Goal: Task Accomplishment & Management: Manage account settings

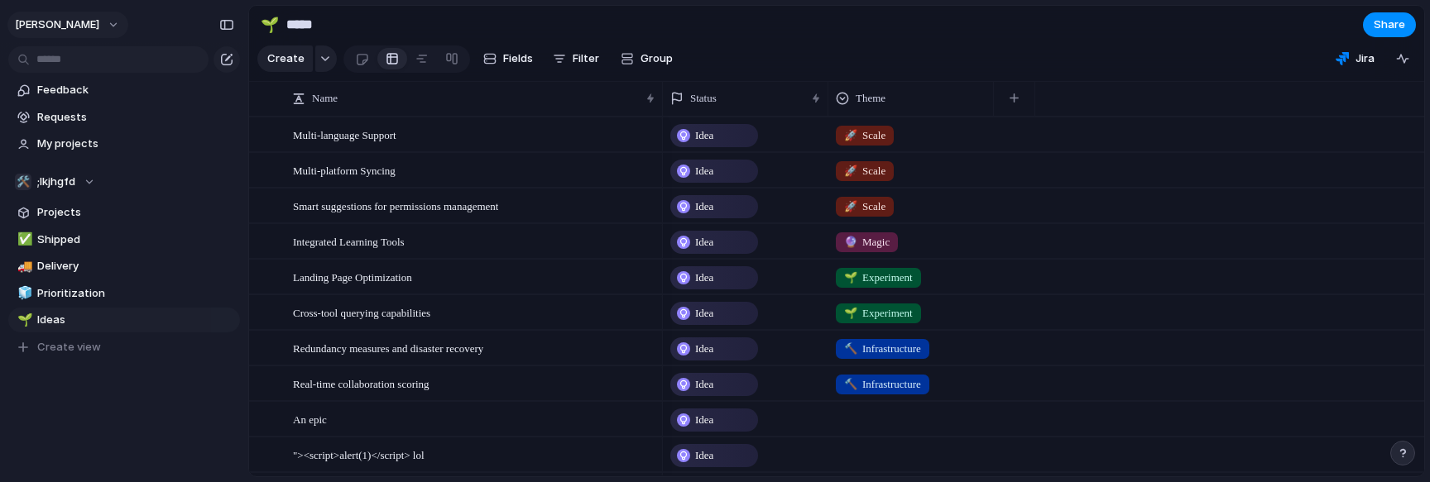
click at [80, 32] on button "cameron" at bounding box center [67, 25] width 121 height 26
click at [72, 64] on span "Settings" at bounding box center [61, 62] width 46 height 17
click at [100, 36] on div "cameron" at bounding box center [124, 21] width 248 height 43
click at [68, 23] on button "cameron" at bounding box center [67, 25] width 121 height 26
click at [81, 64] on li "Settings" at bounding box center [80, 62] width 137 height 26
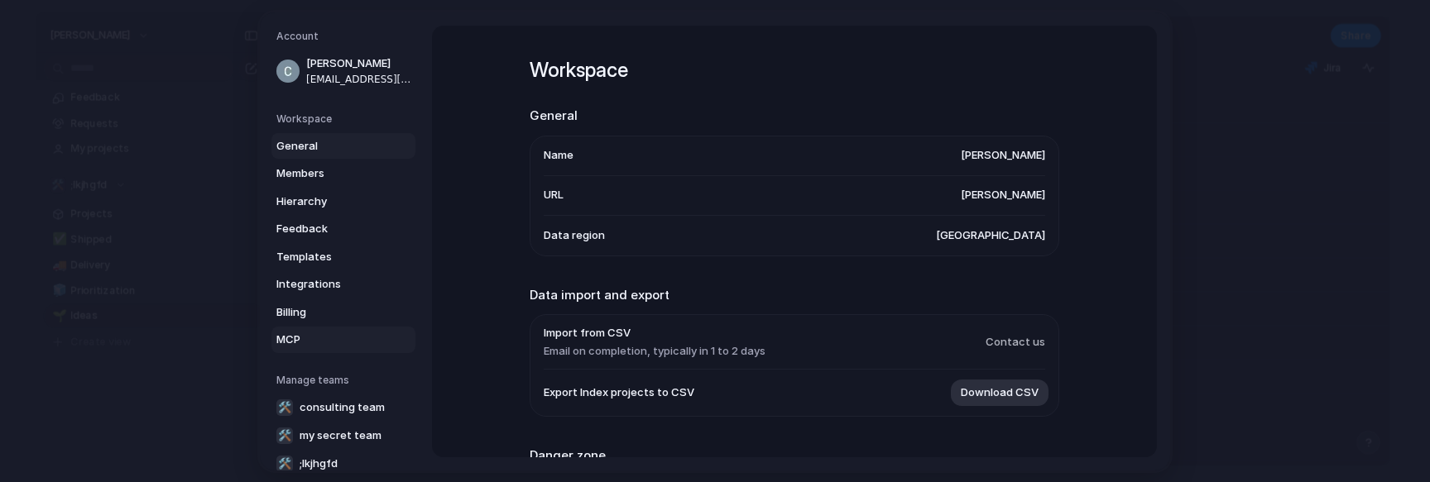
click at [299, 343] on span "MCP" at bounding box center [329, 340] width 106 height 17
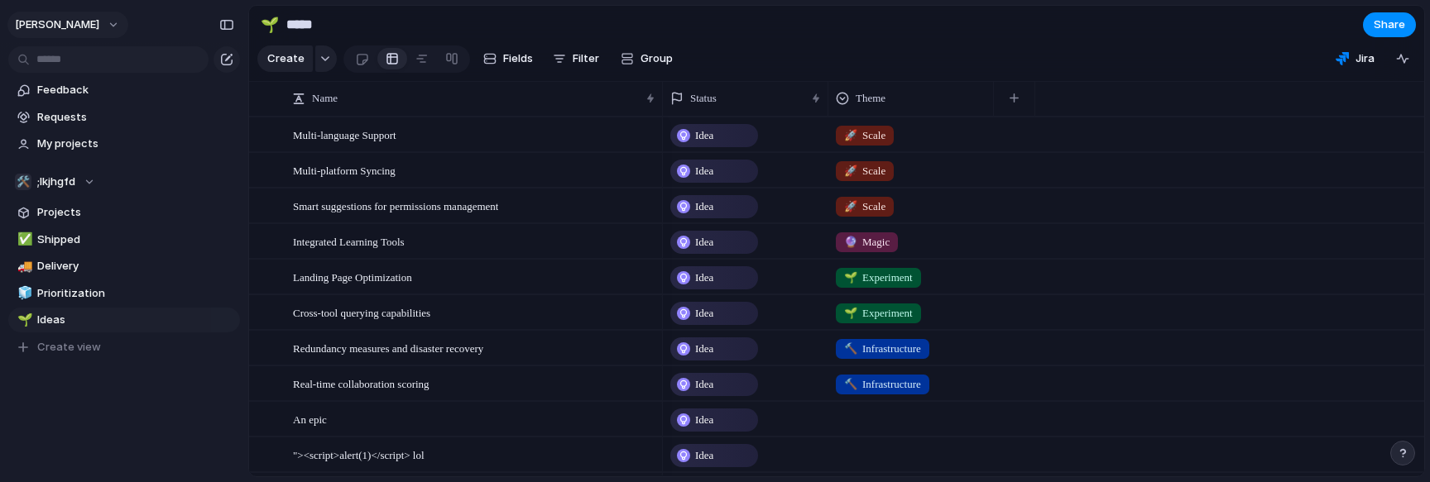
click at [59, 22] on span "cameron" at bounding box center [57, 25] width 84 height 17
click at [68, 65] on span "Settings" at bounding box center [61, 62] width 46 height 17
click at [828, 82] on section "Create Fields Filter Group Zoom Collapse Jira" at bounding box center [836, 62] width 1175 height 40
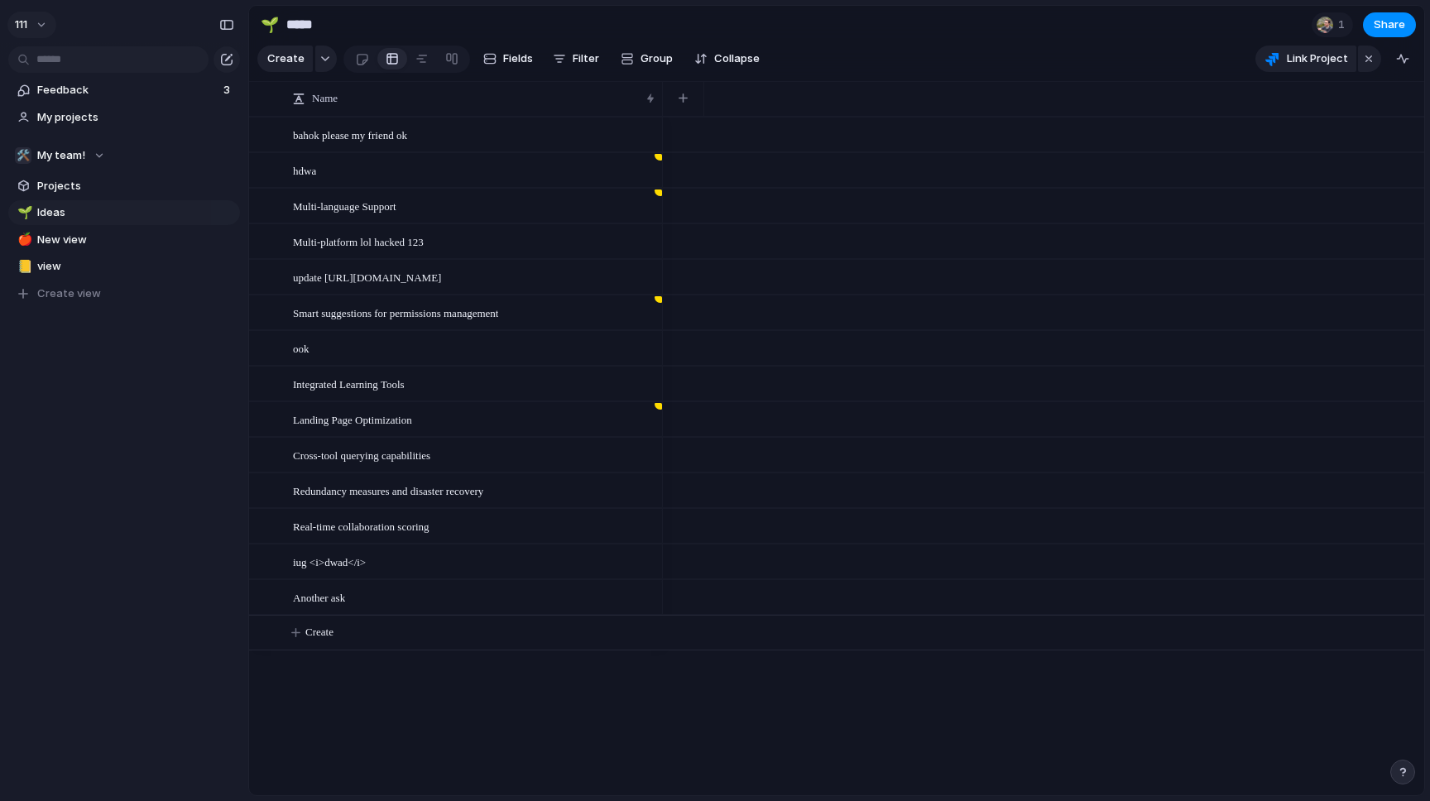
click at [27, 18] on span "111" at bounding box center [21, 25] width 12 height 17
click at [78, 69] on span "Settings" at bounding box center [61, 62] width 46 height 17
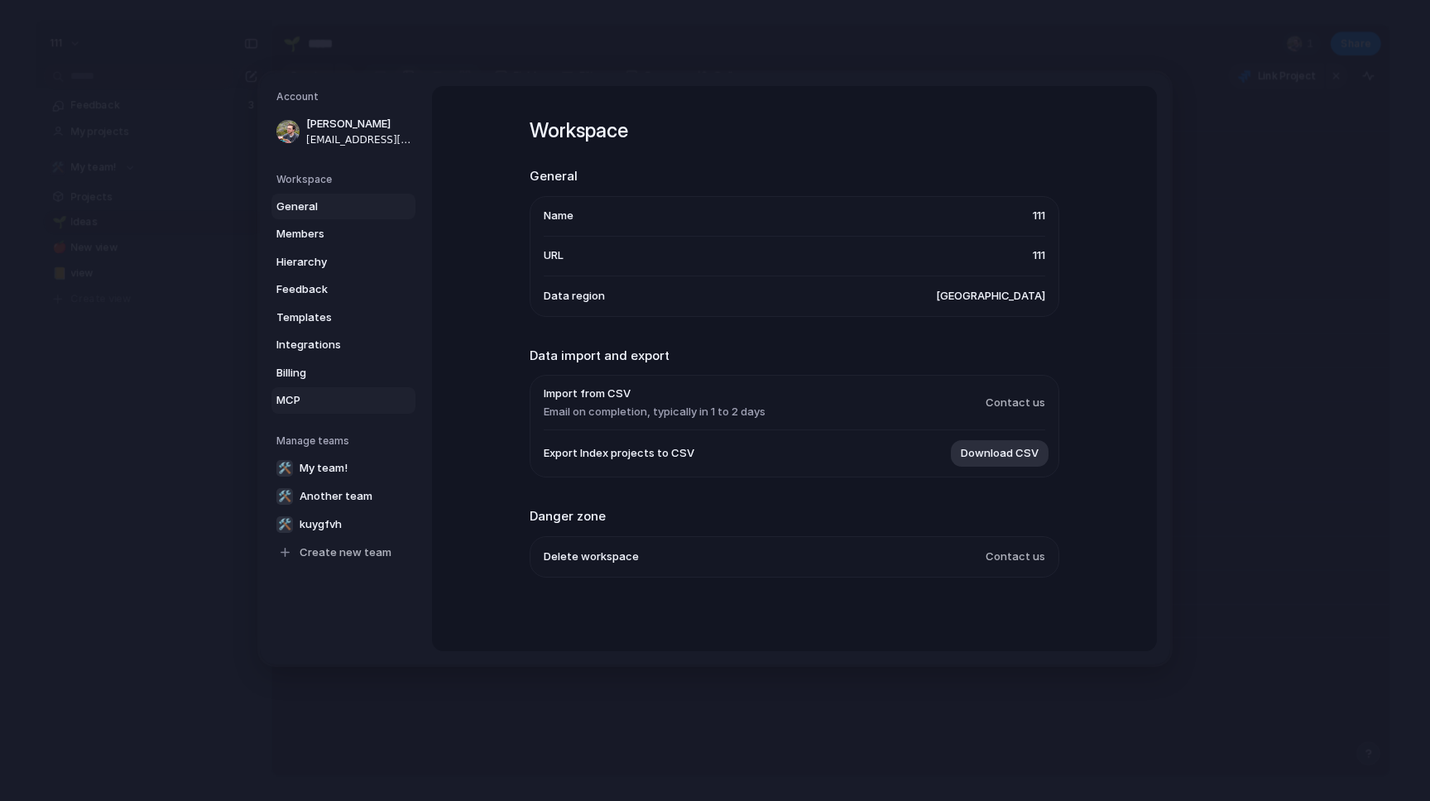
click at [302, 402] on span "MCP" at bounding box center [329, 400] width 106 height 17
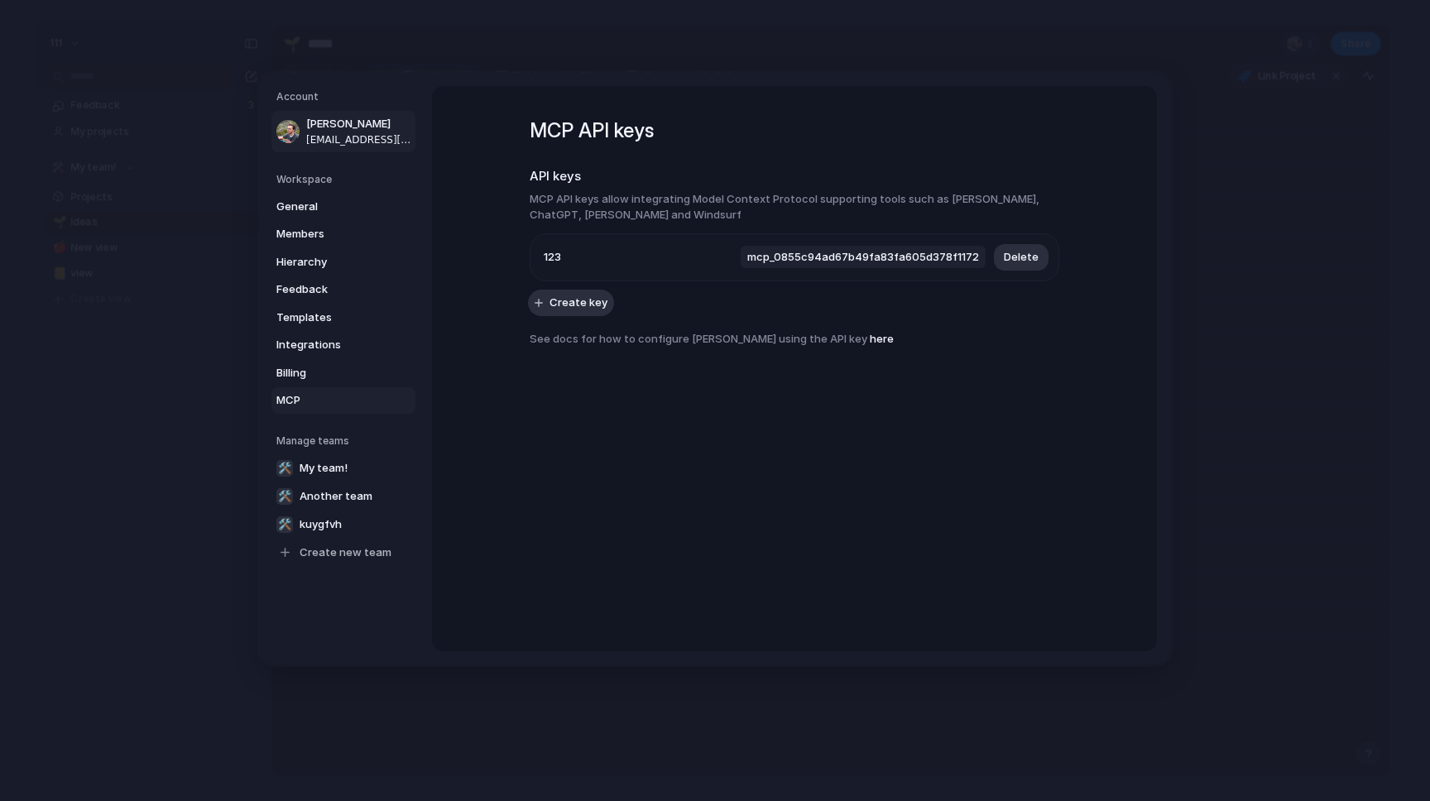
click at [385, 150] on link "Cameron Lonsdale cameron.lonsdale@gmail.com" at bounding box center [343, 131] width 144 height 41
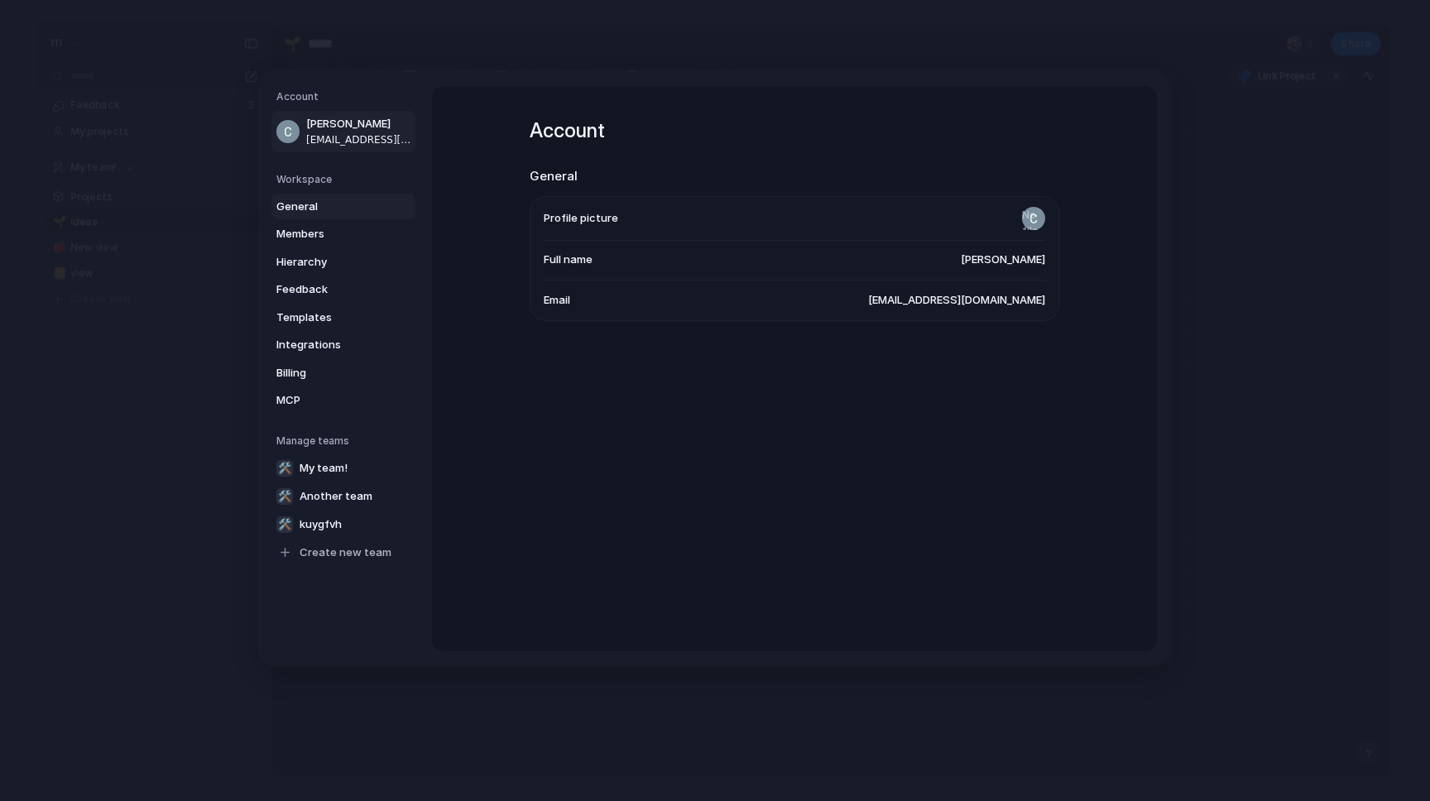
click at [340, 202] on span "General" at bounding box center [329, 206] width 106 height 17
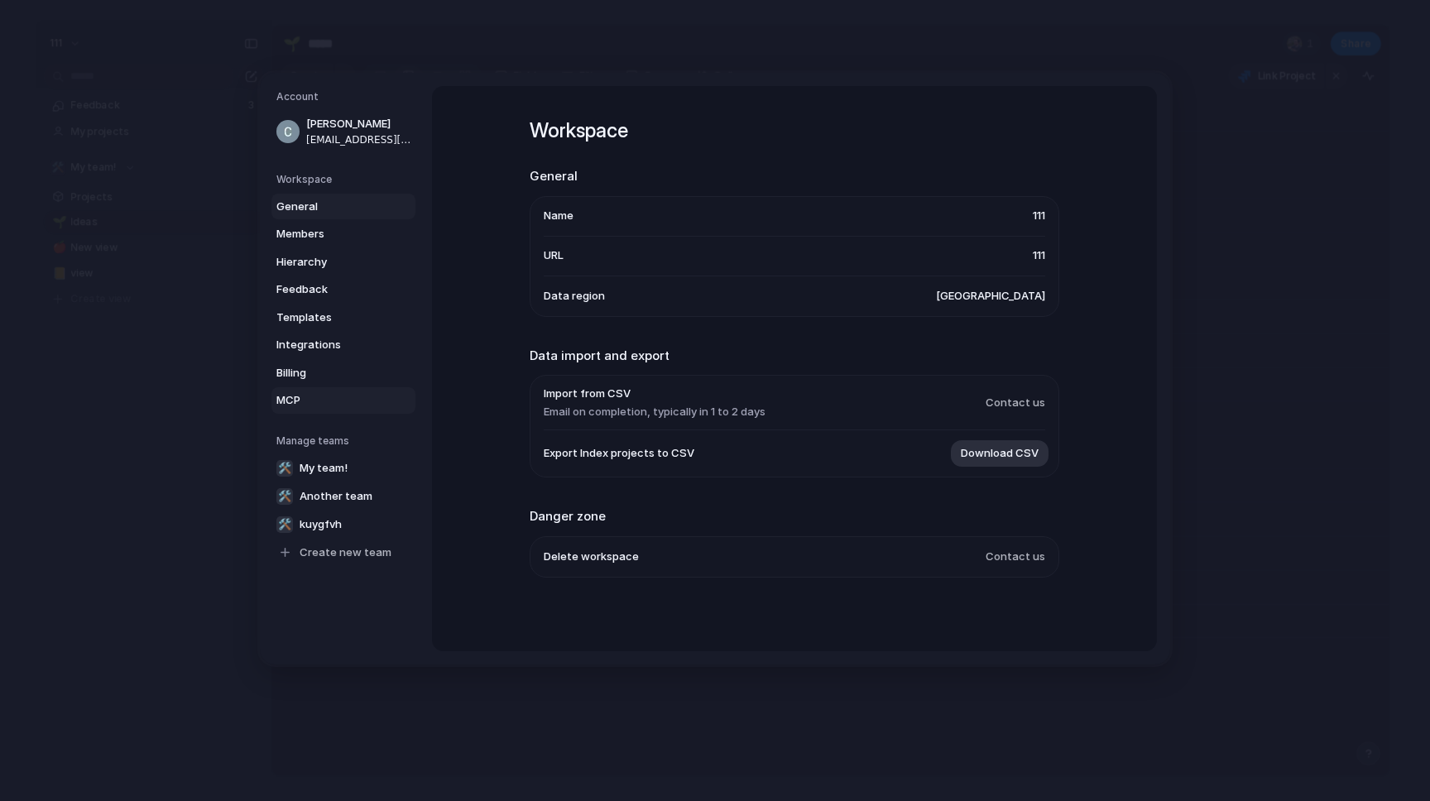
click at [296, 389] on link "MCP" at bounding box center [343, 400] width 144 height 26
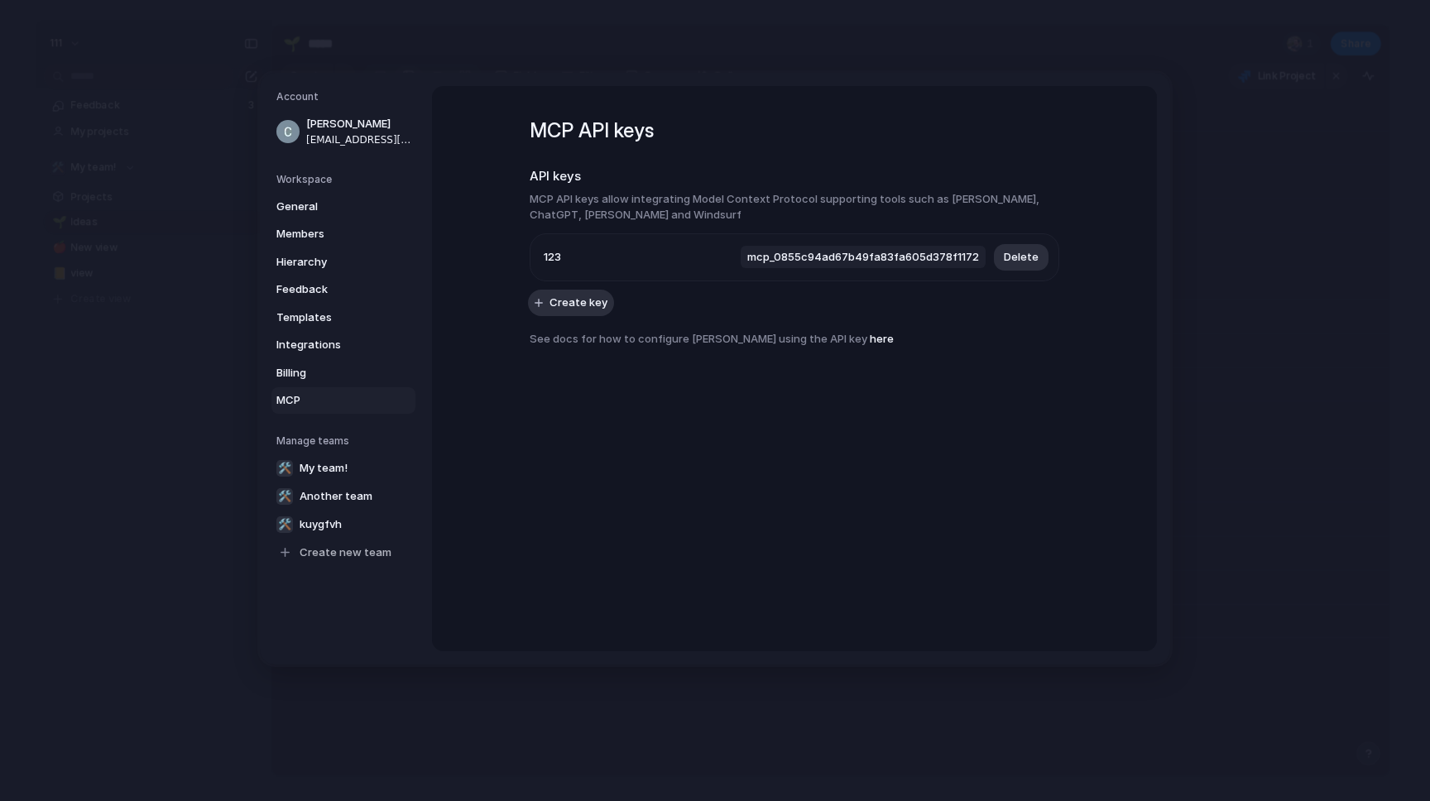
click at [295, 398] on span "MCP" at bounding box center [329, 400] width 106 height 17
drag, startPoint x: 687, startPoint y: 212, endPoint x: 611, endPoint y: 186, distance: 80.3
click at [611, 186] on section "API keys MCP API keys allow integrating Model Context Protocol supporting tools…" at bounding box center [795, 224] width 530 height 114
click at [544, 265] on span "123" at bounding box center [552, 257] width 17 height 17
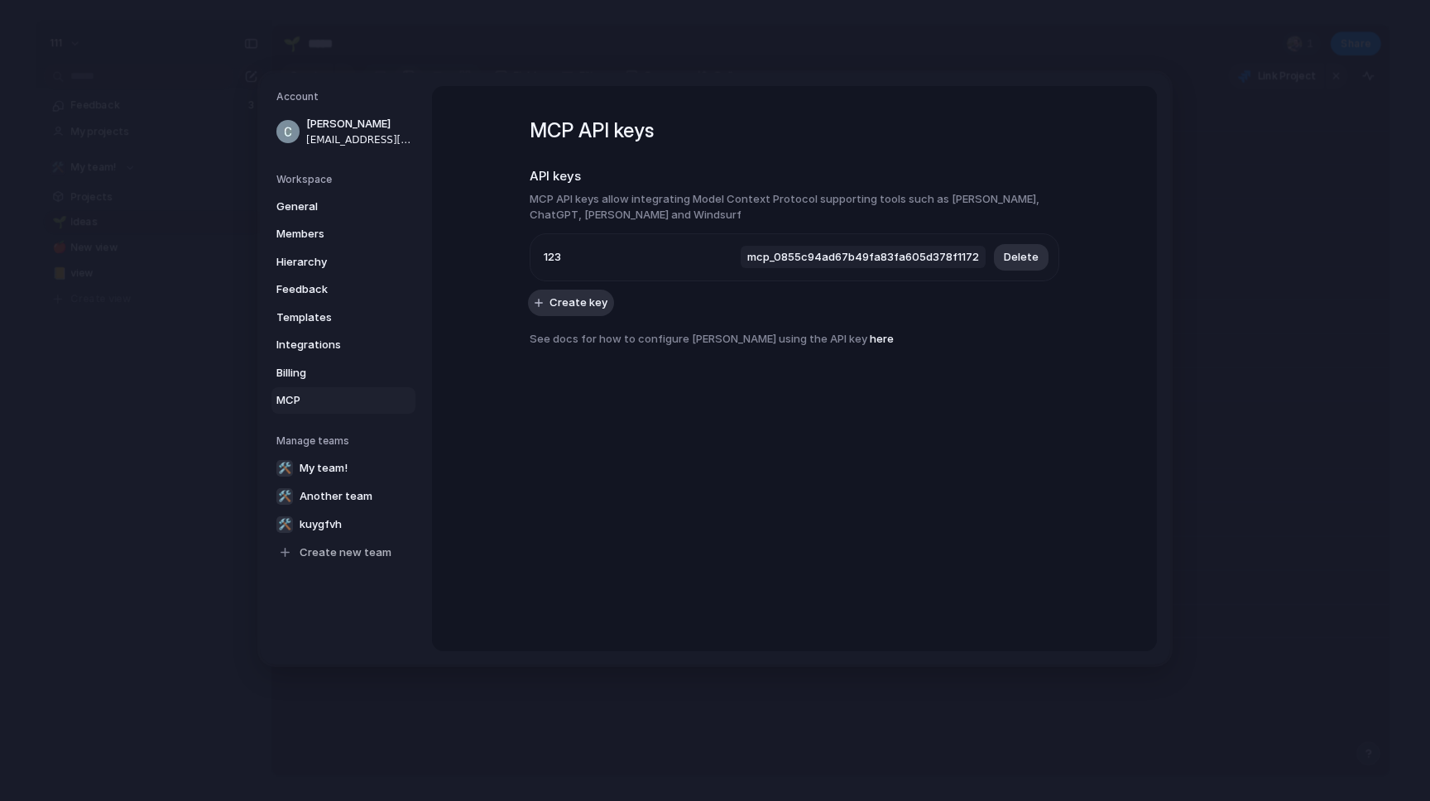
drag, startPoint x: 594, startPoint y: 223, endPoint x: 582, endPoint y: 205, distance: 22.0
click at [582, 205] on section "API keys MCP API keys allow integrating Model Context Protocol supporting tools…" at bounding box center [795, 224] width 530 height 114
click at [582, 205] on h3 "MCP API keys allow integrating Model Context Protocol supporting tools such as …" at bounding box center [795, 206] width 530 height 32
click at [1095, 163] on div "MCP API keys API keys MCP API keys allow integrating Model Context Protocol sup…" at bounding box center [794, 368] width 725 height 565
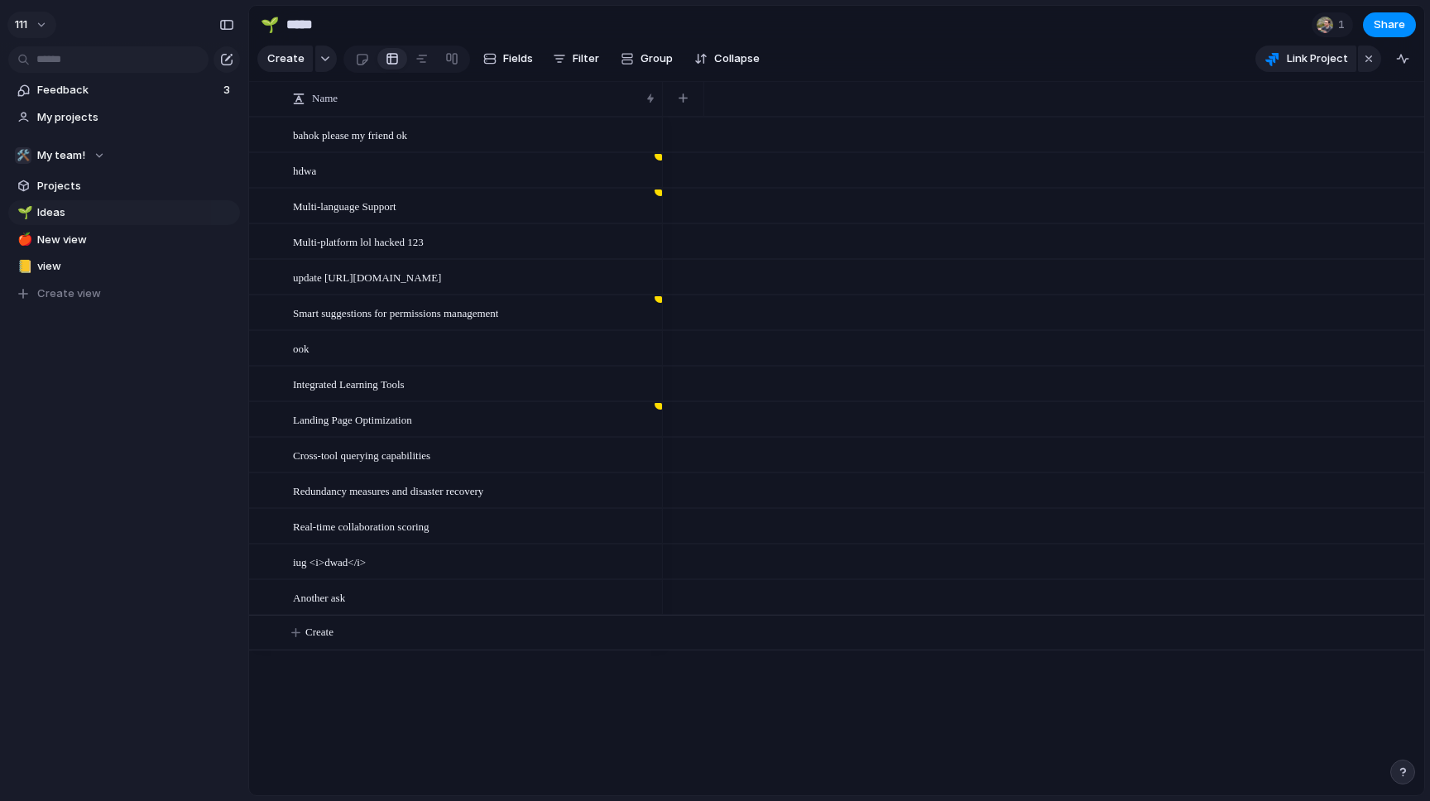
click at [32, 28] on button "111" at bounding box center [31, 25] width 49 height 26
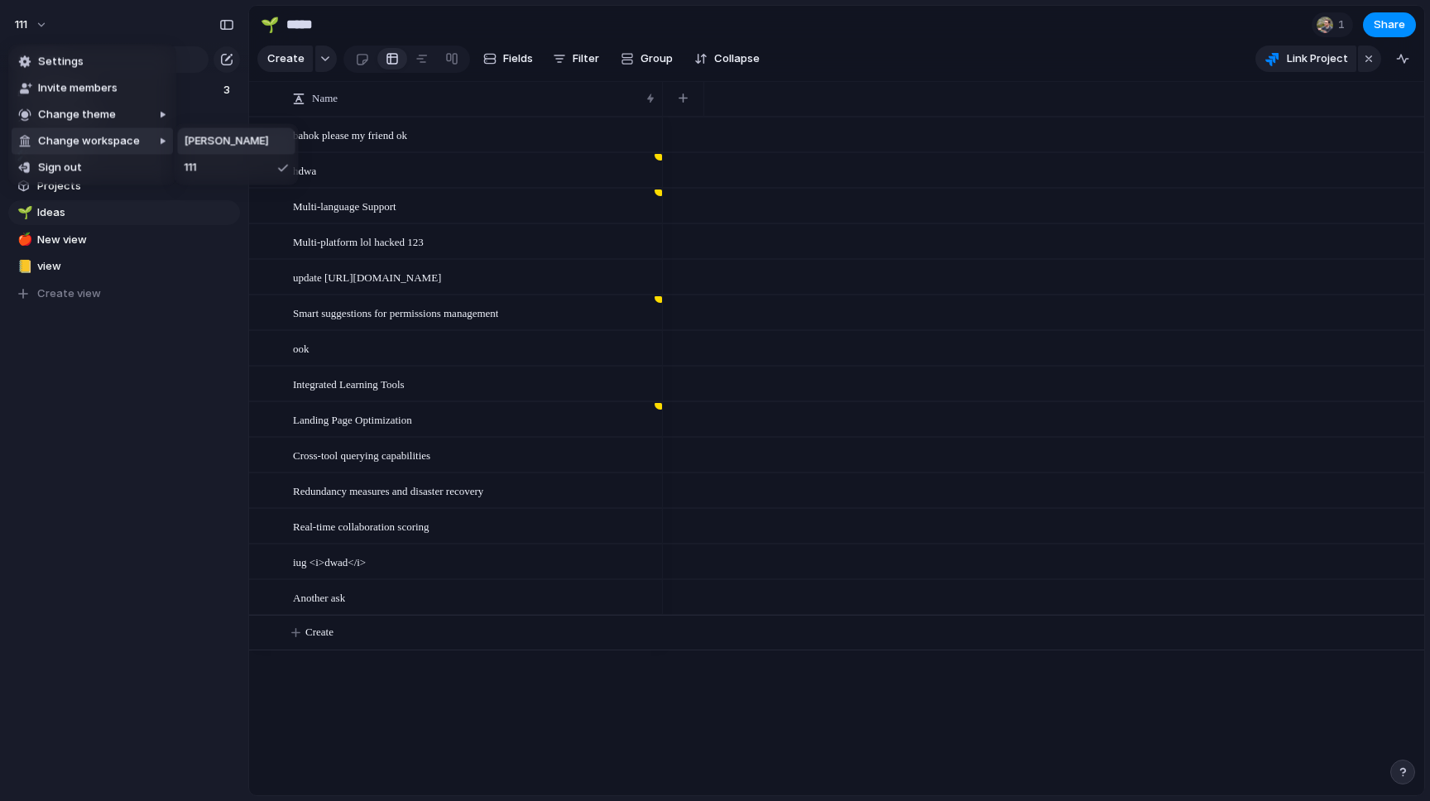
click at [211, 142] on span "[PERSON_NAME]" at bounding box center [227, 141] width 84 height 17
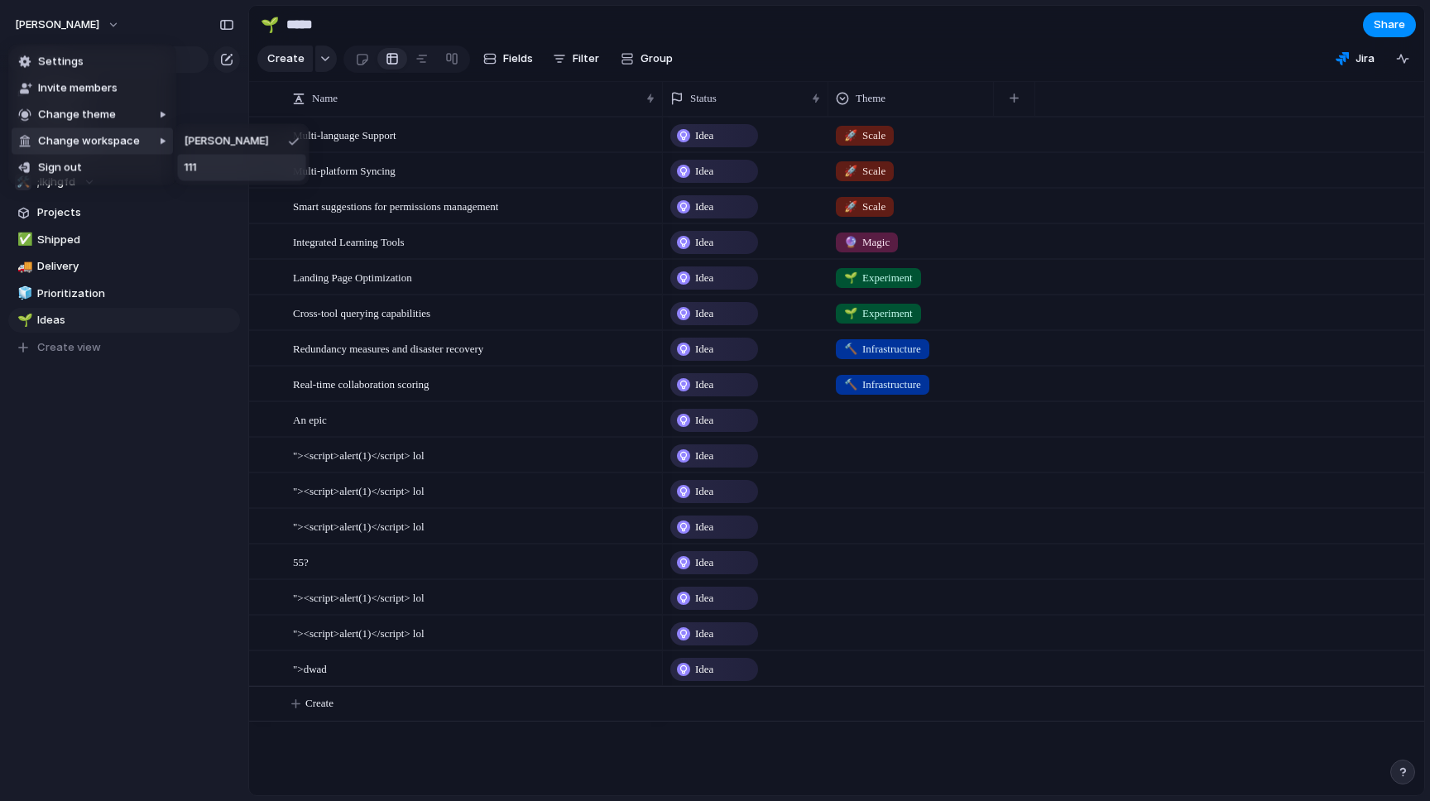
click at [227, 169] on li "111" at bounding box center [242, 168] width 128 height 26
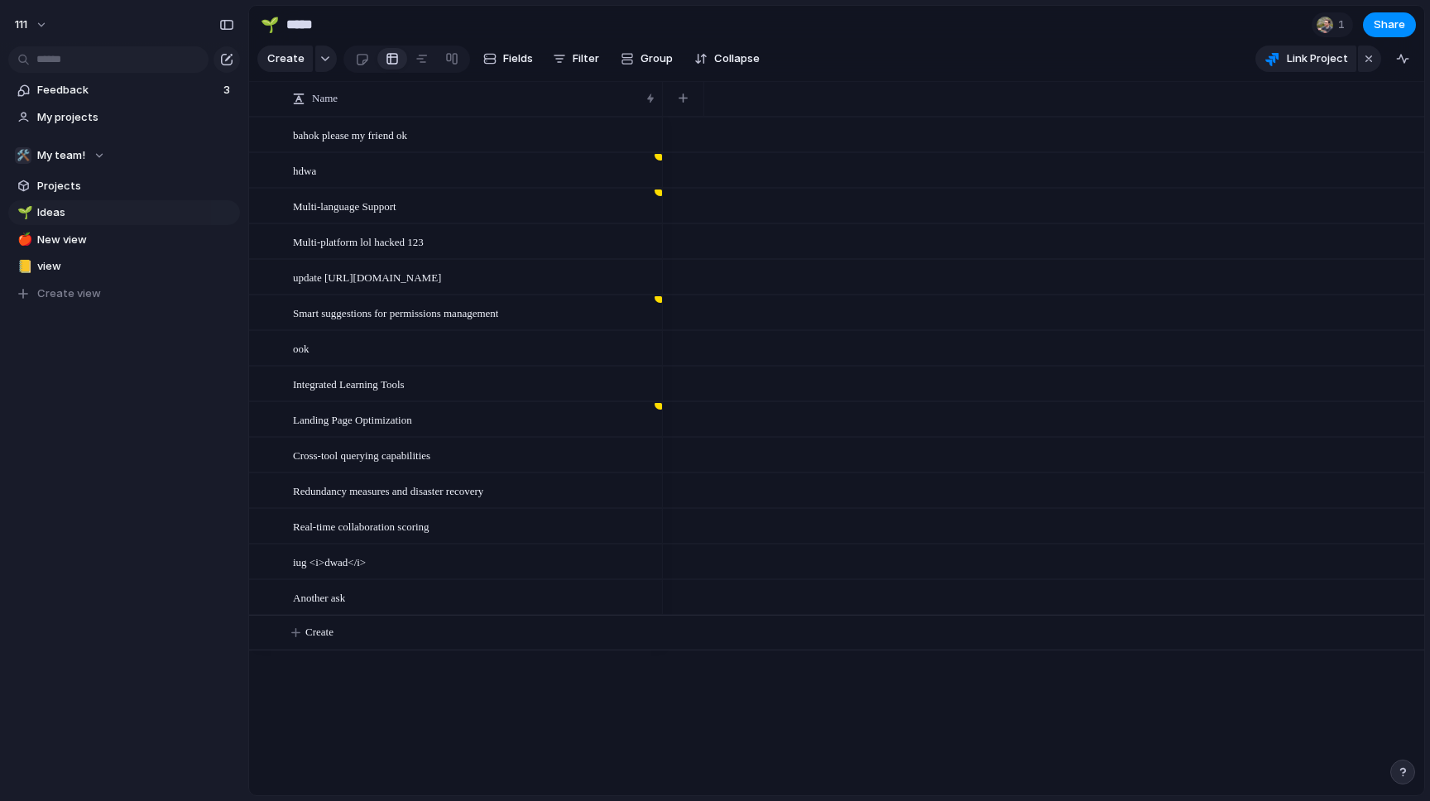
click at [48, 25] on button "111" at bounding box center [31, 25] width 49 height 26
click at [95, 54] on li "Settings" at bounding box center [92, 62] width 161 height 26
click at [22, 24] on span "111" at bounding box center [21, 25] width 12 height 17
click at [82, 60] on li "Settings" at bounding box center [92, 62] width 161 height 26
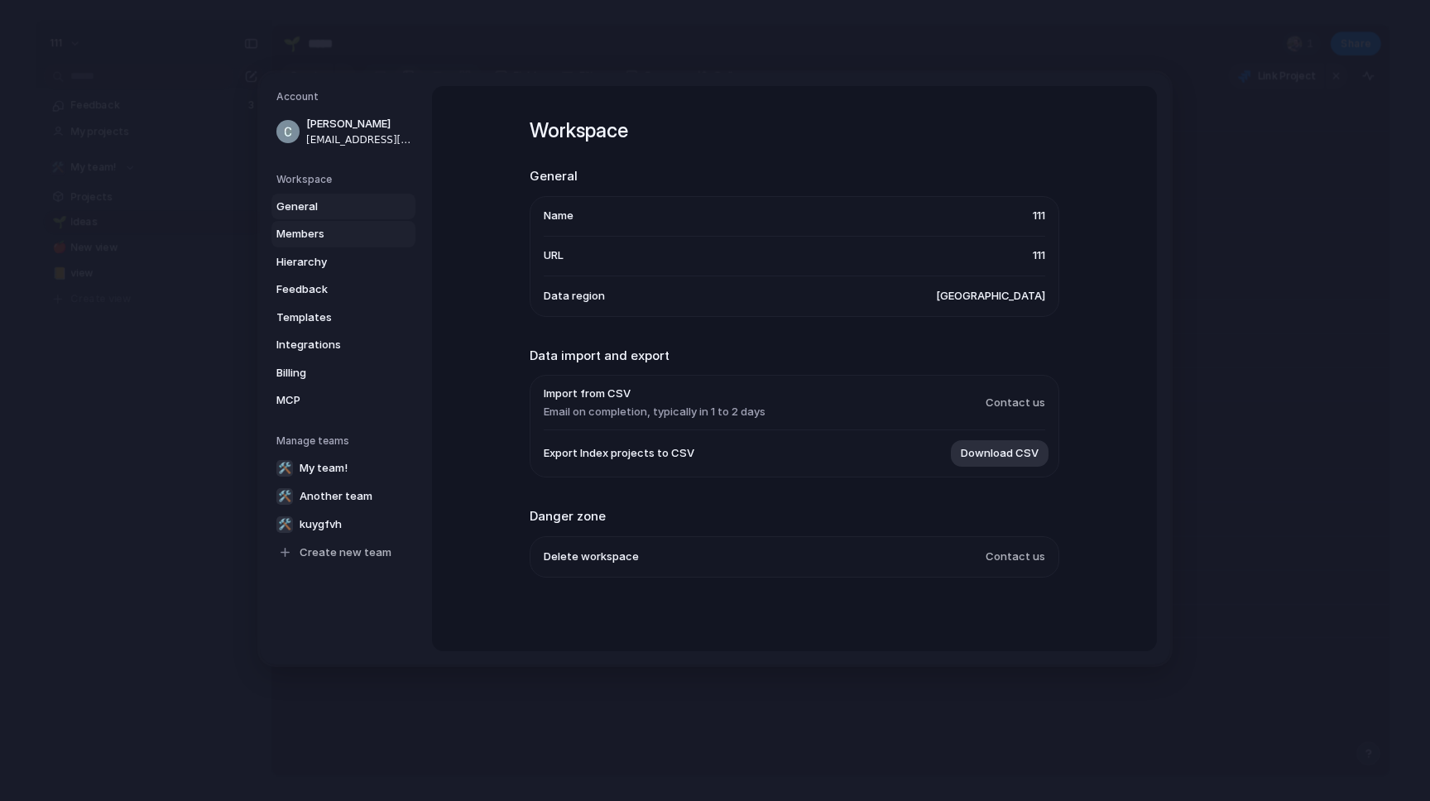
click at [318, 238] on span "Members" at bounding box center [329, 234] width 106 height 17
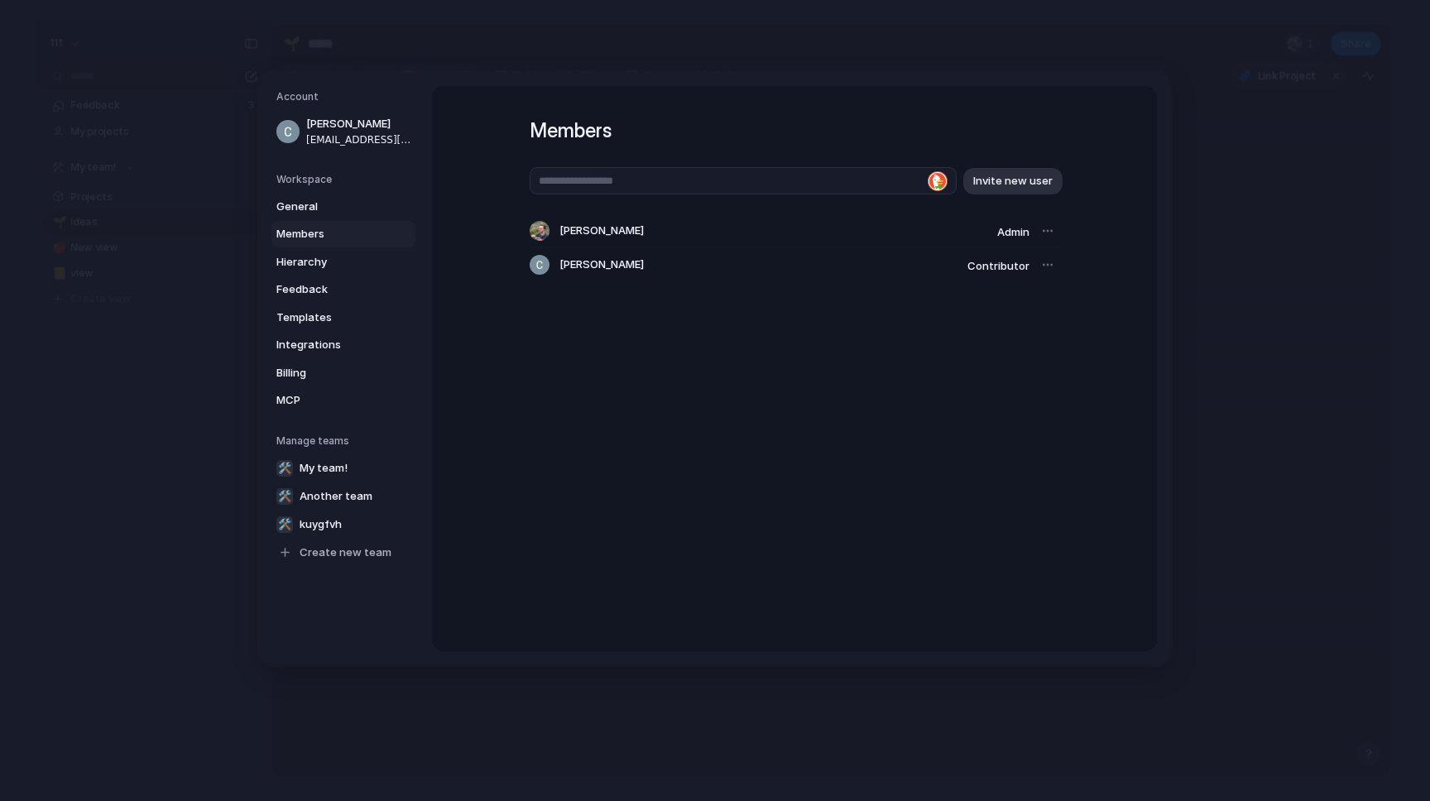
click at [1036, 266] on div at bounding box center [1047, 264] width 23 height 23
click at [1045, 264] on div at bounding box center [1047, 264] width 23 height 23
click at [1040, 264] on div at bounding box center [1047, 264] width 23 height 23
click at [990, 268] on span "Contributor" at bounding box center [998, 265] width 62 height 13
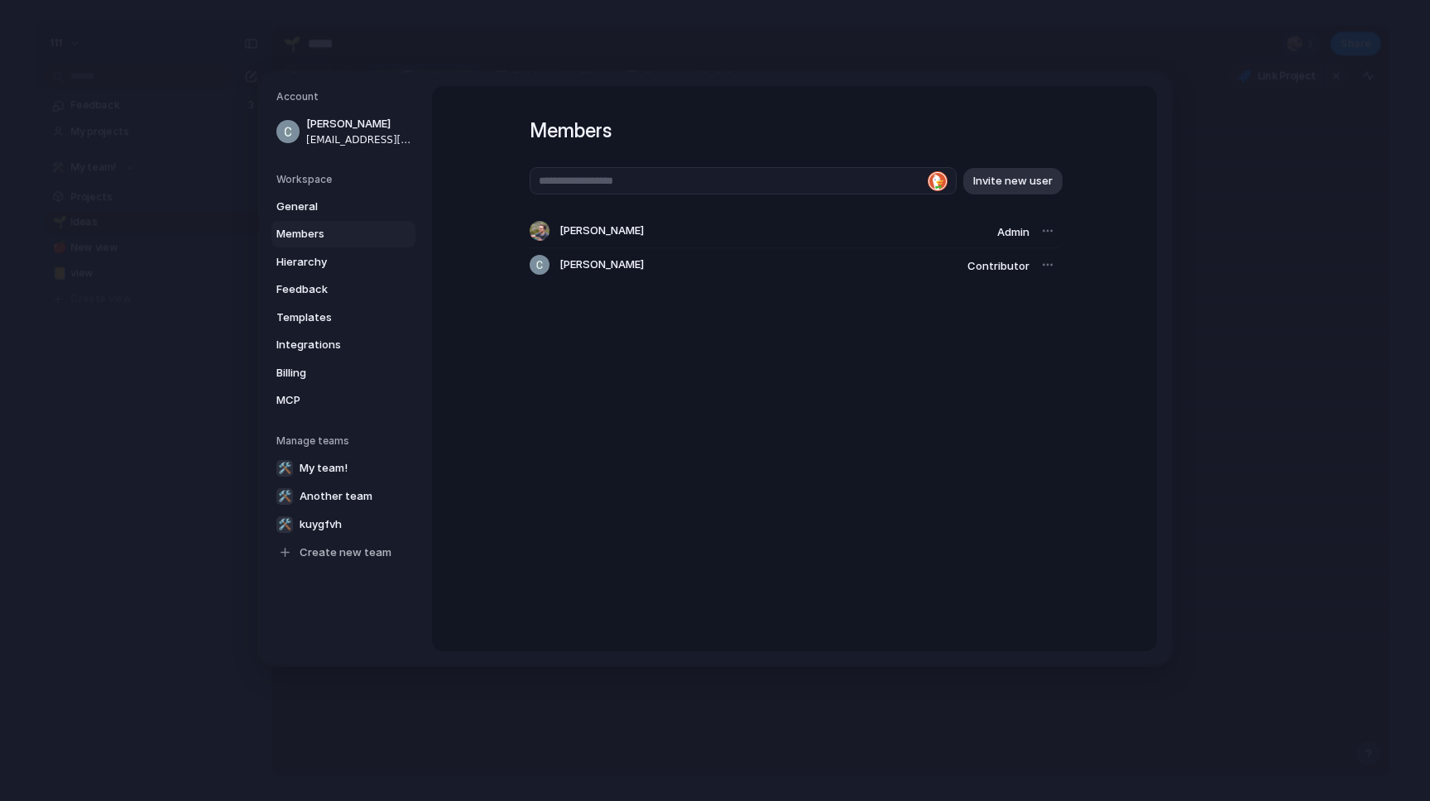
click at [1051, 262] on div at bounding box center [1047, 264] width 23 height 23
click at [1046, 243] on div "Cameron Lonsdale Admin" at bounding box center [795, 231] width 530 height 34
click at [1045, 225] on div at bounding box center [1047, 230] width 23 height 23
click at [1045, 271] on div at bounding box center [1047, 264] width 23 height 23
click at [1036, 271] on div at bounding box center [1047, 264] width 23 height 23
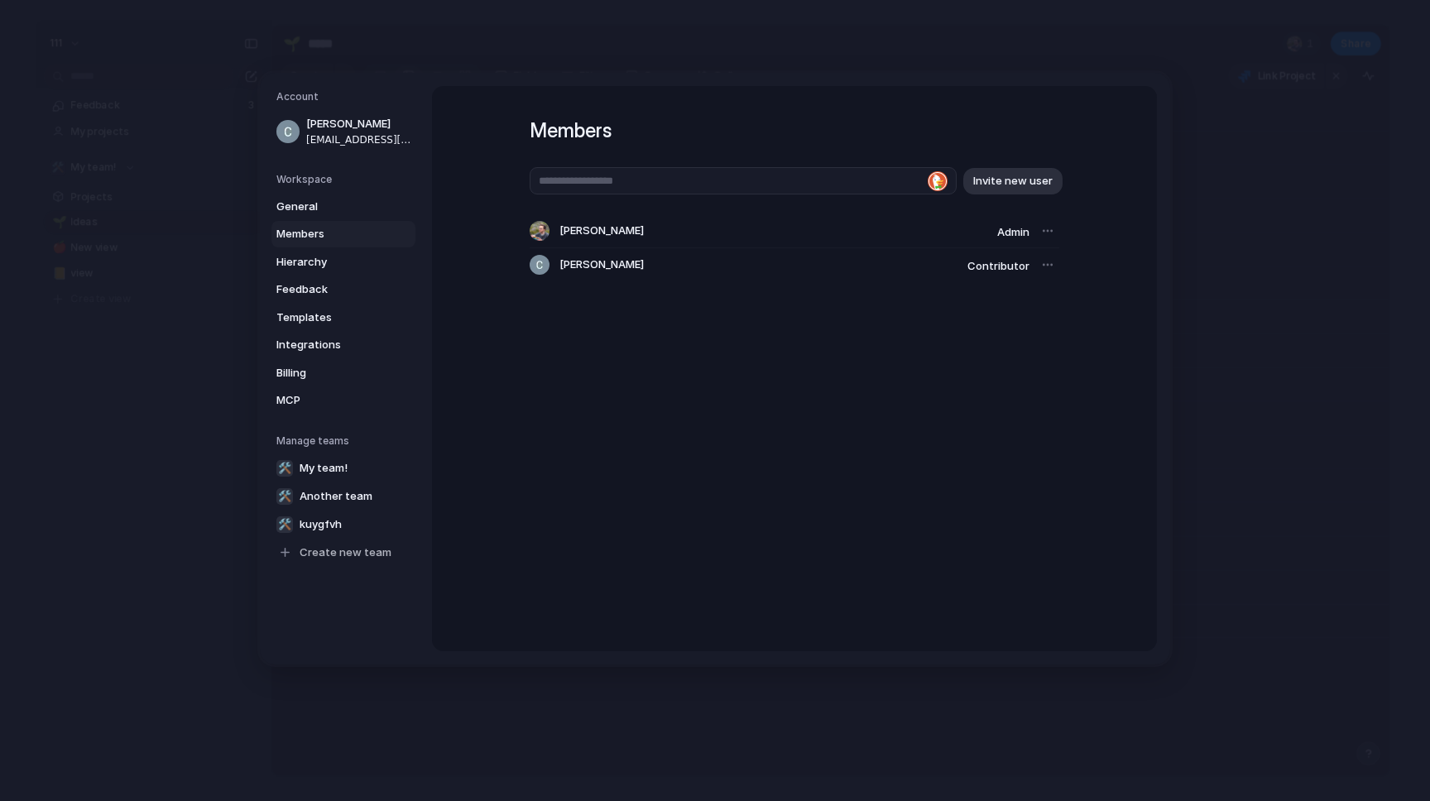
click at [1036, 271] on div at bounding box center [1047, 264] width 23 height 23
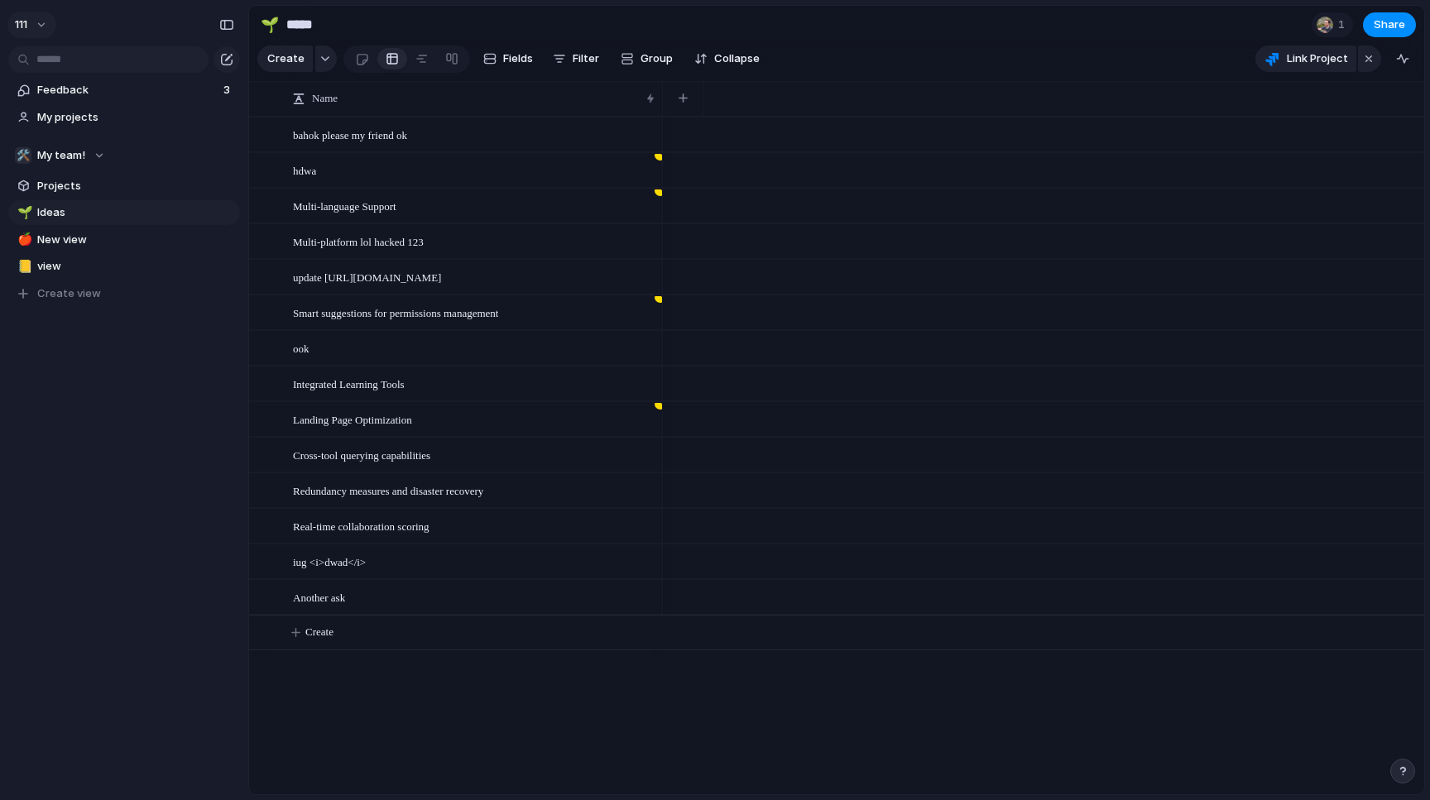
click at [29, 26] on button "111" at bounding box center [31, 25] width 49 height 26
click at [87, 70] on li "Settings" at bounding box center [92, 62] width 161 height 26
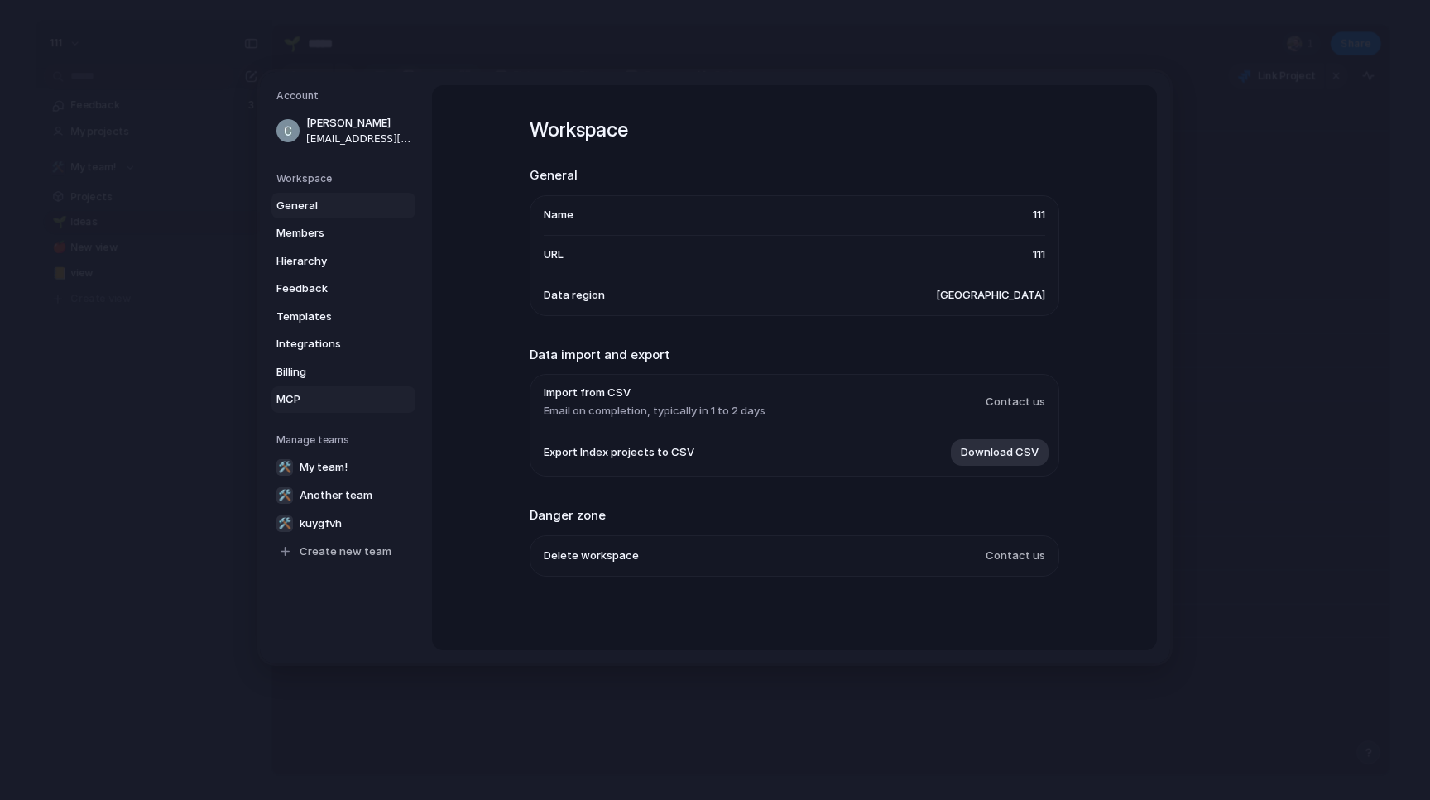
click at [303, 387] on link "MCP" at bounding box center [343, 399] width 144 height 26
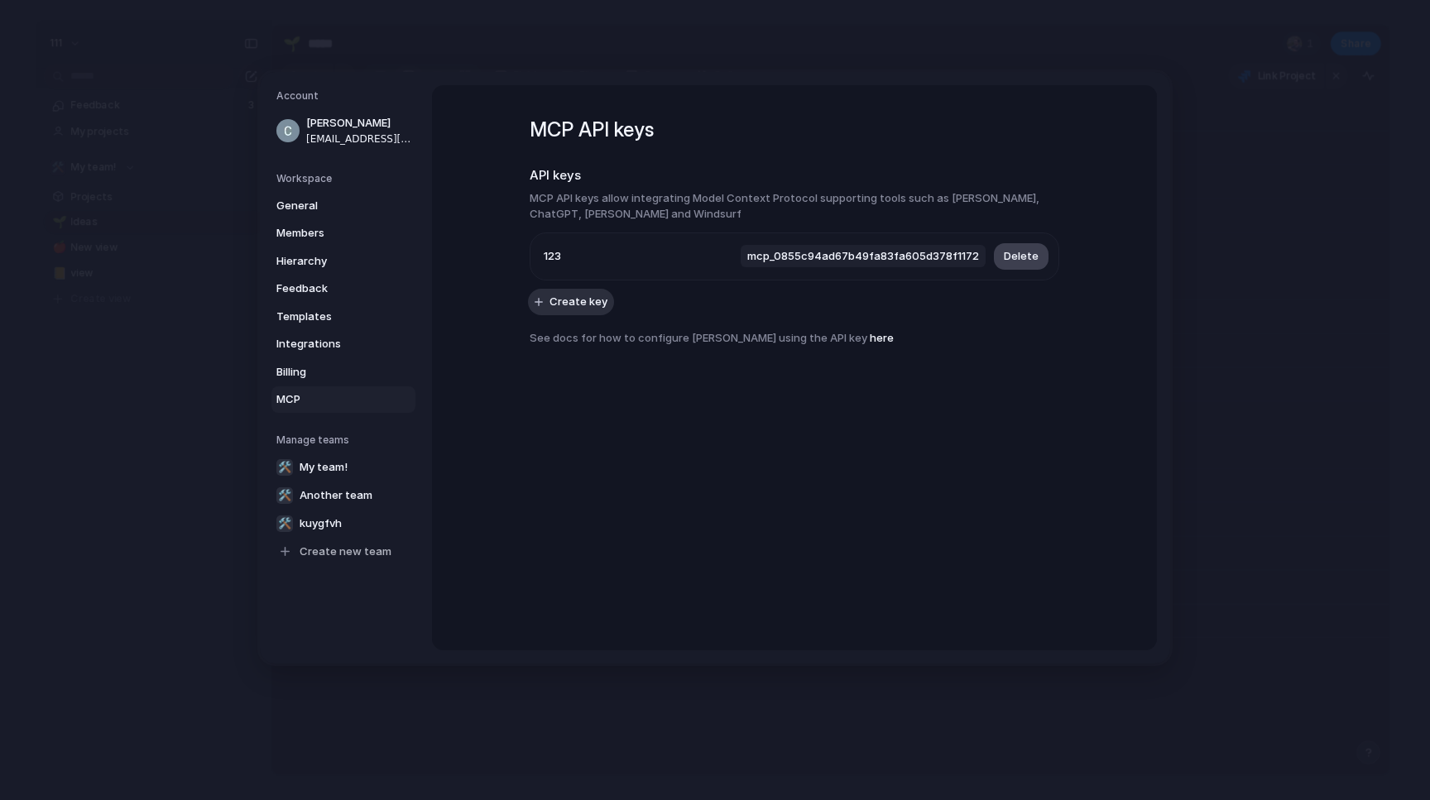
click at [1009, 258] on span "Delete" at bounding box center [1021, 256] width 35 height 17
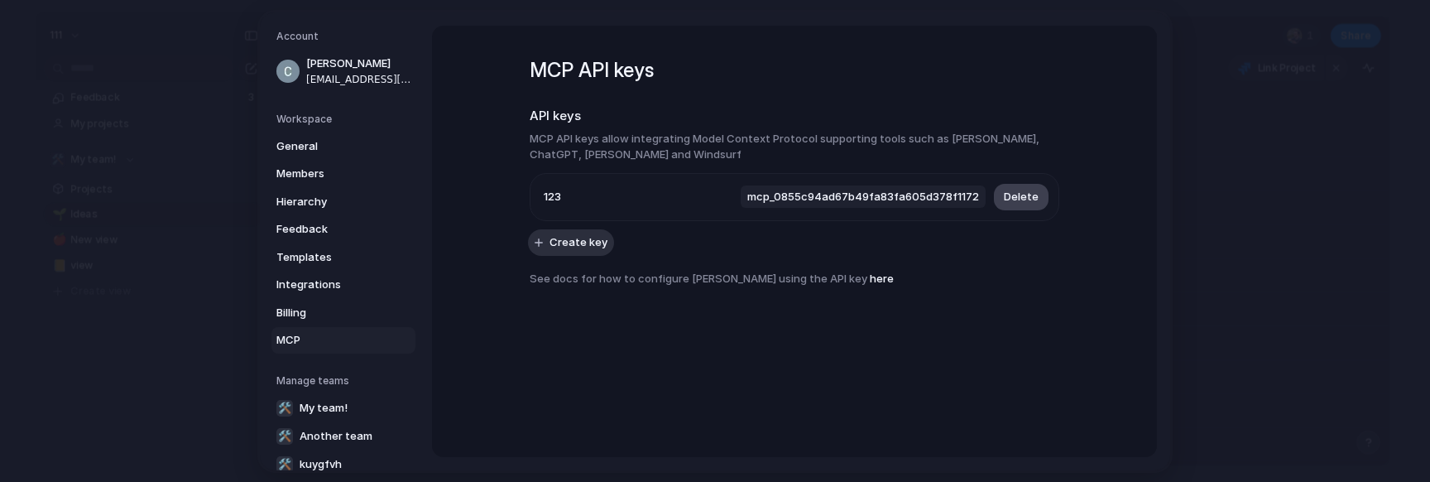
click at [994, 191] on button "Delete" at bounding box center [1021, 196] width 55 height 26
click at [867, 399] on div "MCP API keys API keys MCP API keys allow integrating Model Context Protocol sup…" at bounding box center [794, 241] width 725 height 431
click at [791, 371] on div "MCP API keys API keys MCP API keys allow integrating Model Context Protocol sup…" at bounding box center [794, 241] width 725 height 431
click at [749, 362] on div "MCP API keys API keys MCP API keys allow integrating Model Context Protocol sup…" at bounding box center [794, 241] width 725 height 431
click at [858, 349] on div "MCP API keys API keys MCP API keys allow integrating Model Context Protocol sup…" at bounding box center [794, 241] width 725 height 431
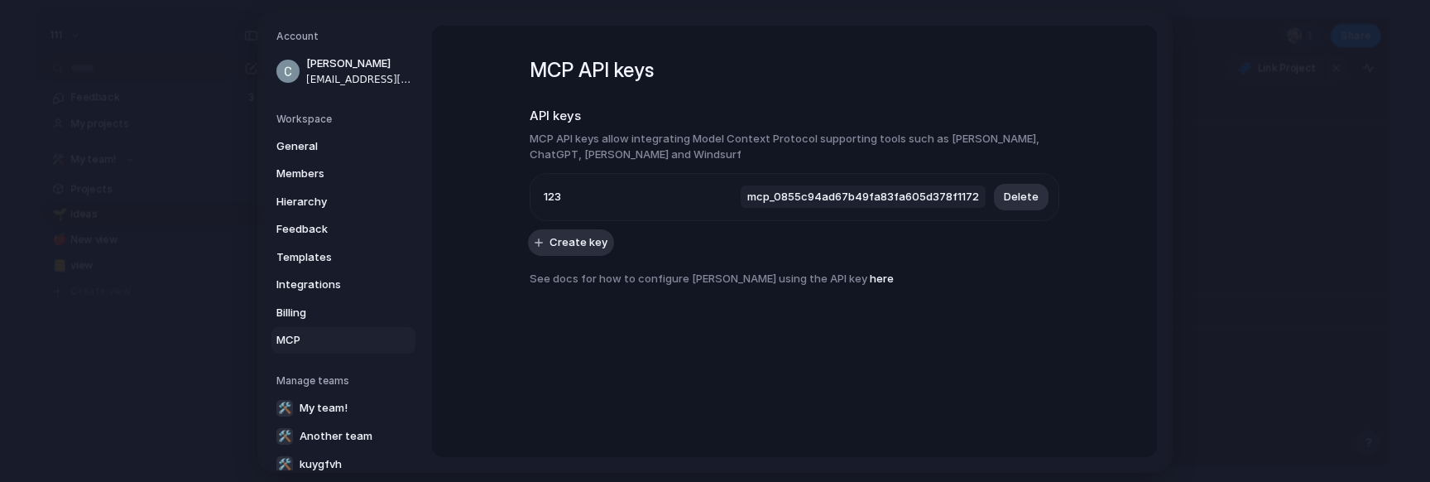
click at [880, 313] on div "MCP API keys API keys MCP API keys allow integrating Model Context Protocol sup…" at bounding box center [795, 186] width 530 height 320
